Goal: Find specific page/section: Find specific page/section

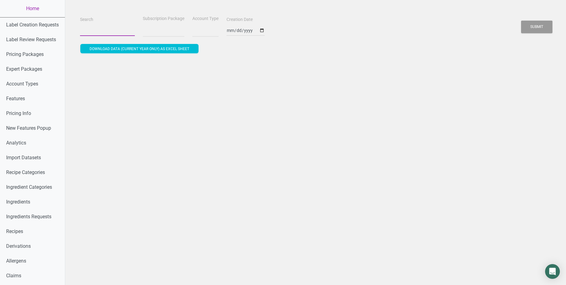
click at [100, 29] on input "Search" at bounding box center [107, 30] width 55 height 11
select select
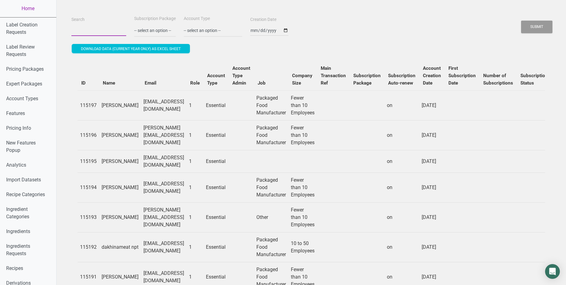
paste input "bakkavor"
type input "bakkavor"
click at [521, 21] on button "Submit" at bounding box center [536, 27] width 31 height 13
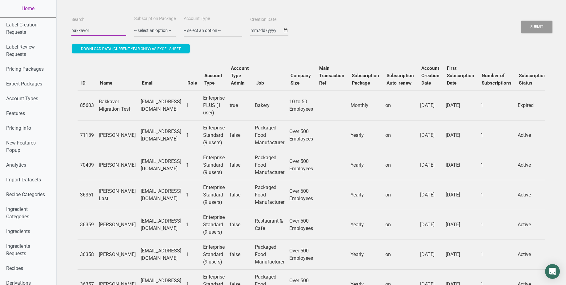
click at [90, 29] on input "bakkavor" at bounding box center [98, 30] width 55 height 11
click at [521, 21] on button "Submit" at bounding box center [536, 27] width 31 height 13
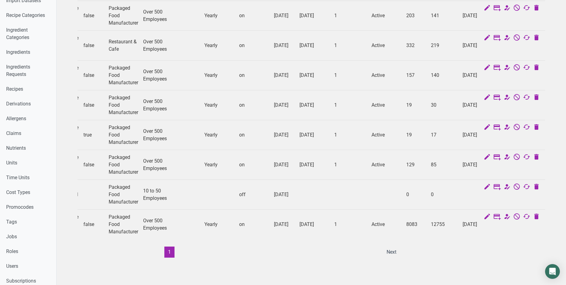
scroll to position [0, 158]
click at [383, 251] on li "Next" at bounding box center [391, 252] width 17 height 11
